Goal: Information Seeking & Learning: Learn about a topic

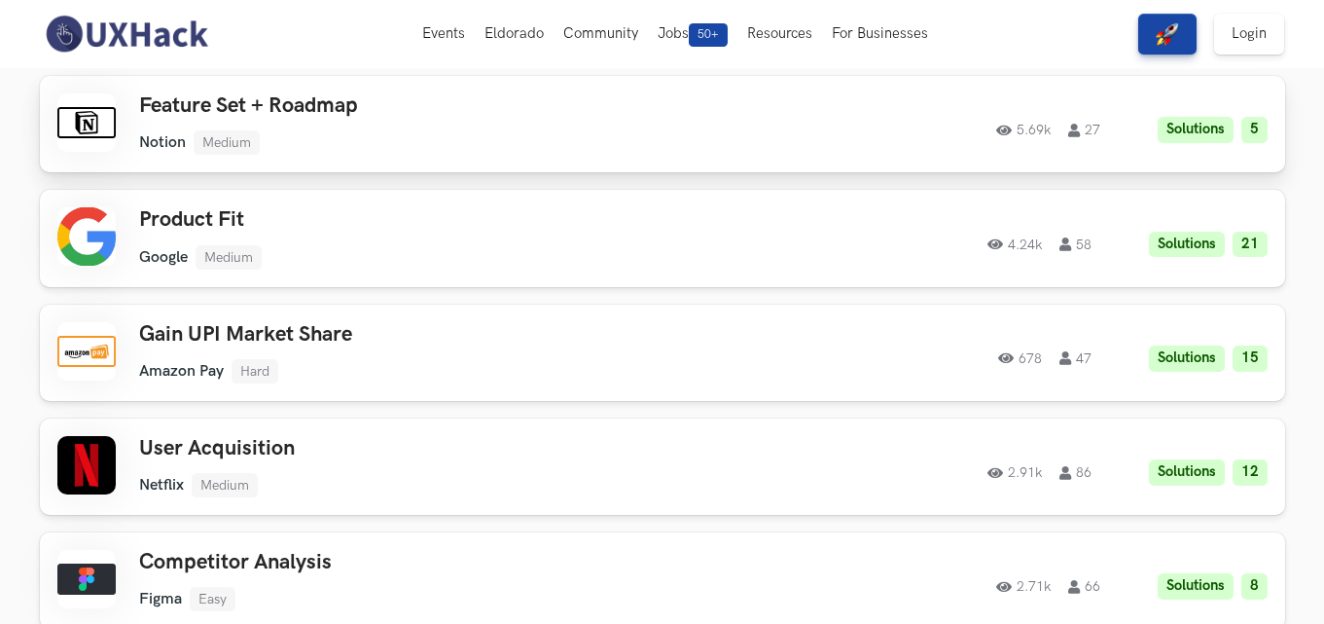
scroll to position [142, 0]
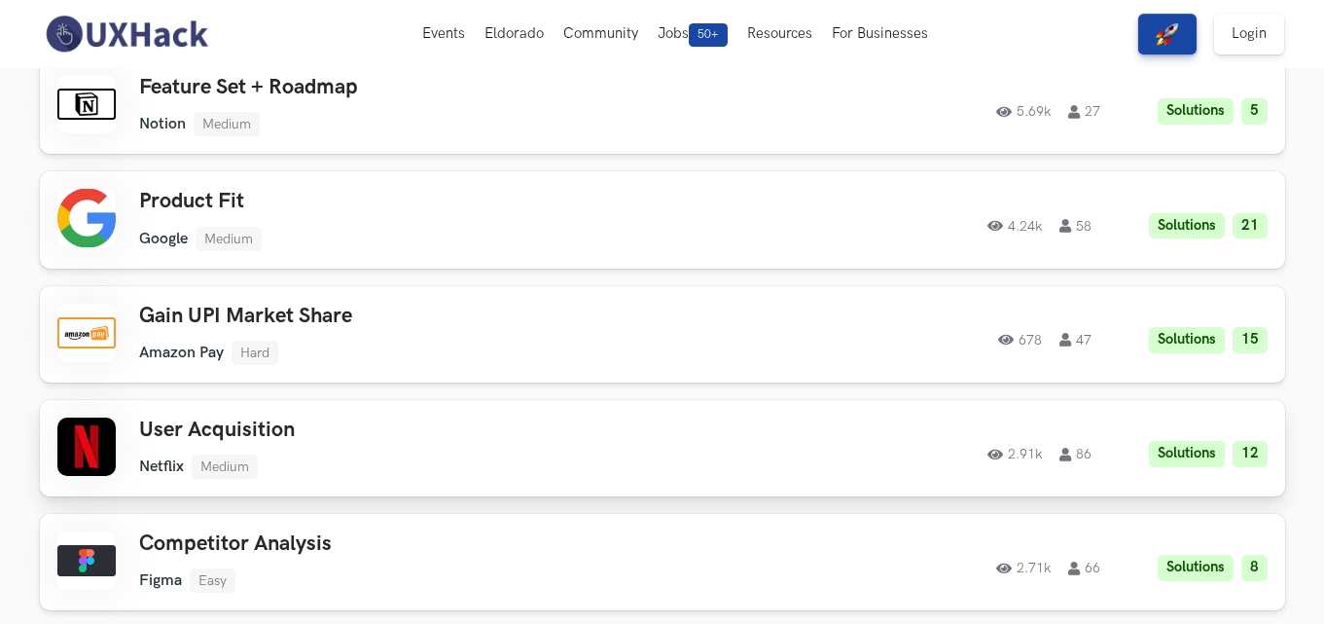
click at [596, 460] on ul "Netflix Medium" at bounding box center [415, 466] width 553 height 24
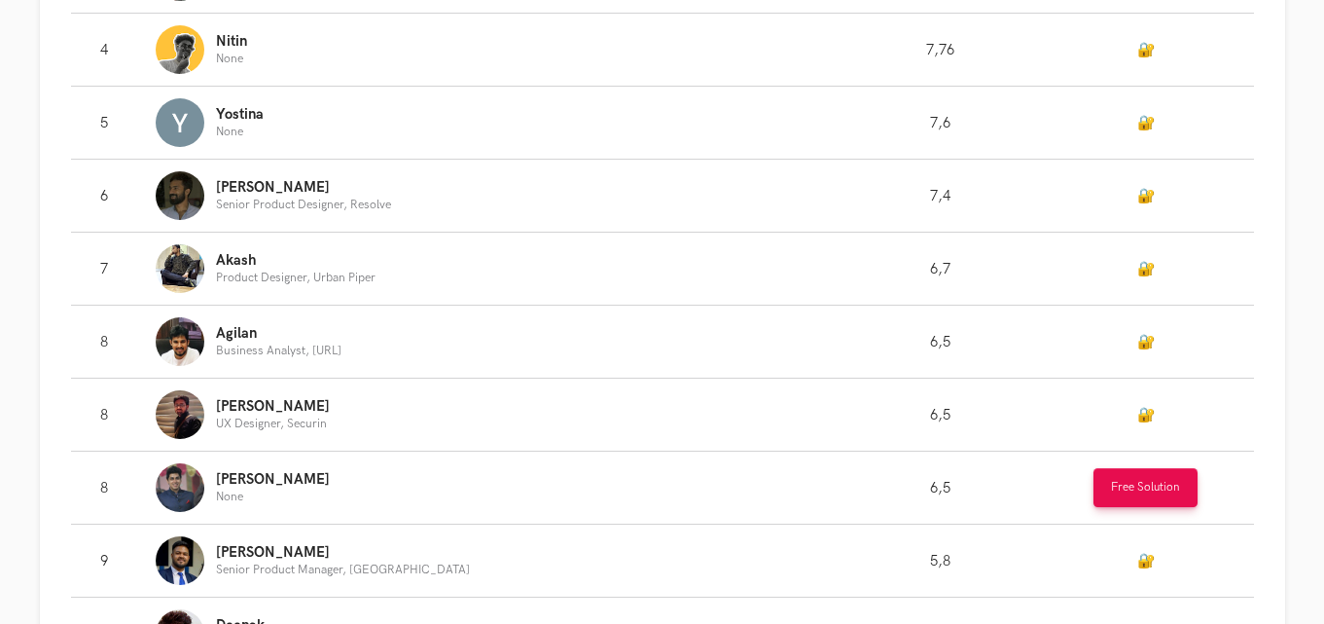
scroll to position [897, 0]
click at [1104, 500] on button "Free Solution" at bounding box center [1145, 488] width 104 height 39
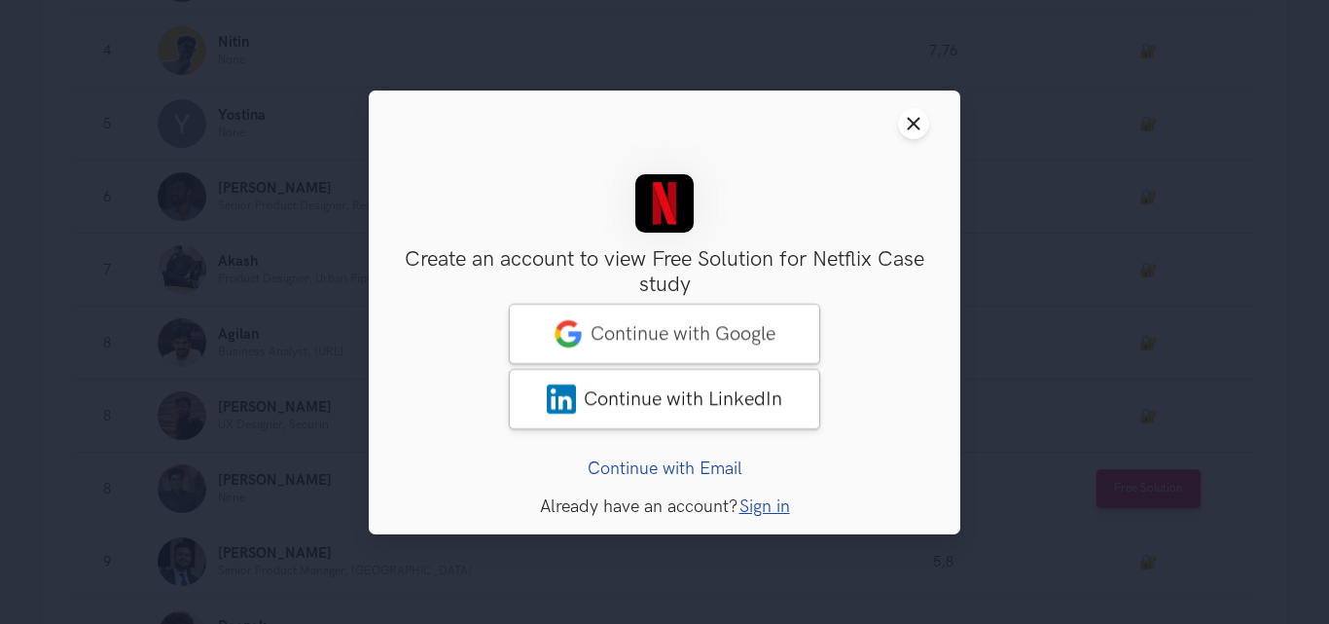
click at [897, 120] on header "Close modal window" at bounding box center [664, 123] width 591 height 66
click at [905, 125] on button "Close modal window" at bounding box center [913, 123] width 31 height 31
